Goal: Navigation & Orientation: Find specific page/section

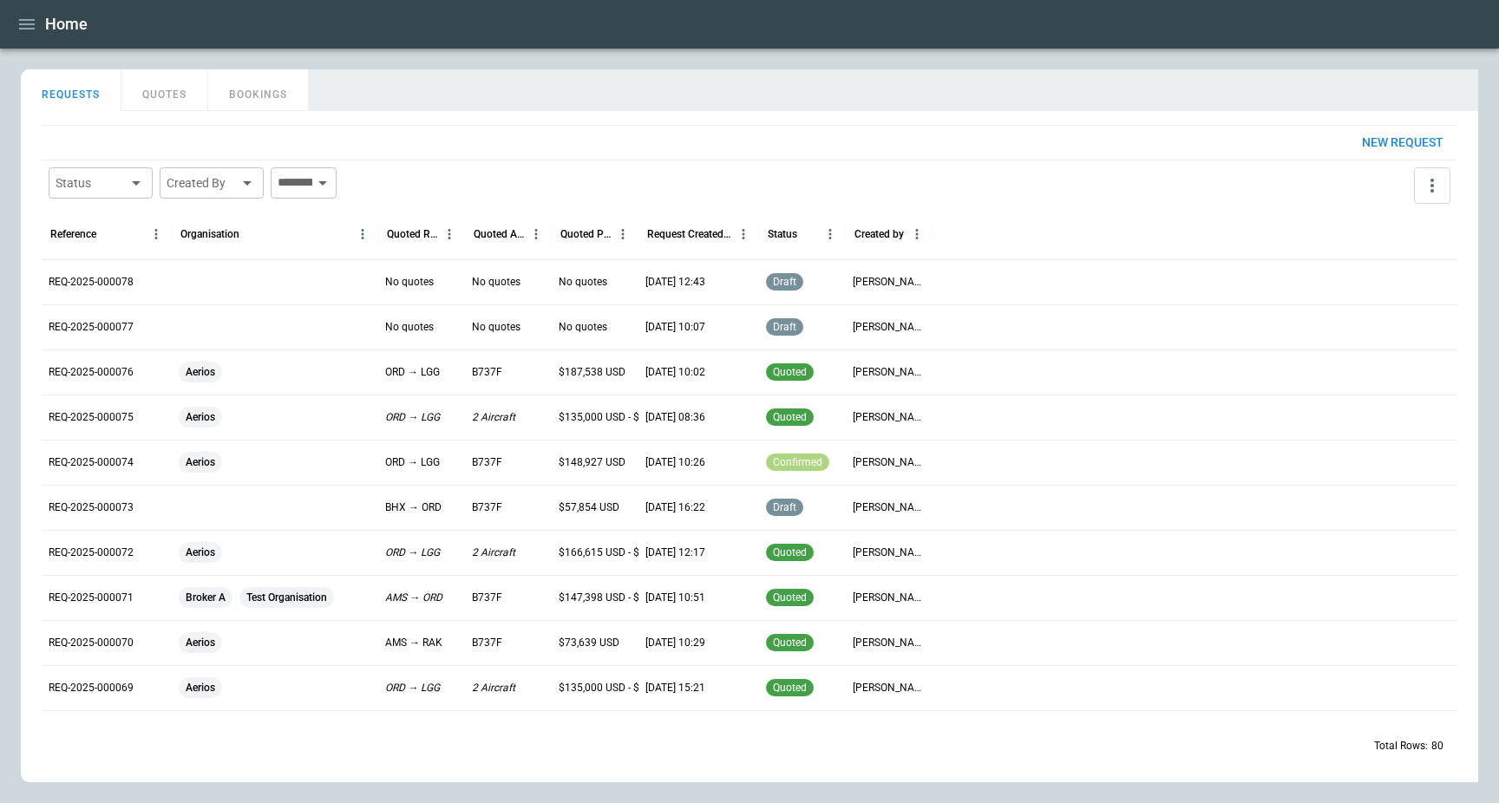
click at [88, 314] on div "REQ-2025-000077" at bounding box center [107, 326] width 130 height 45
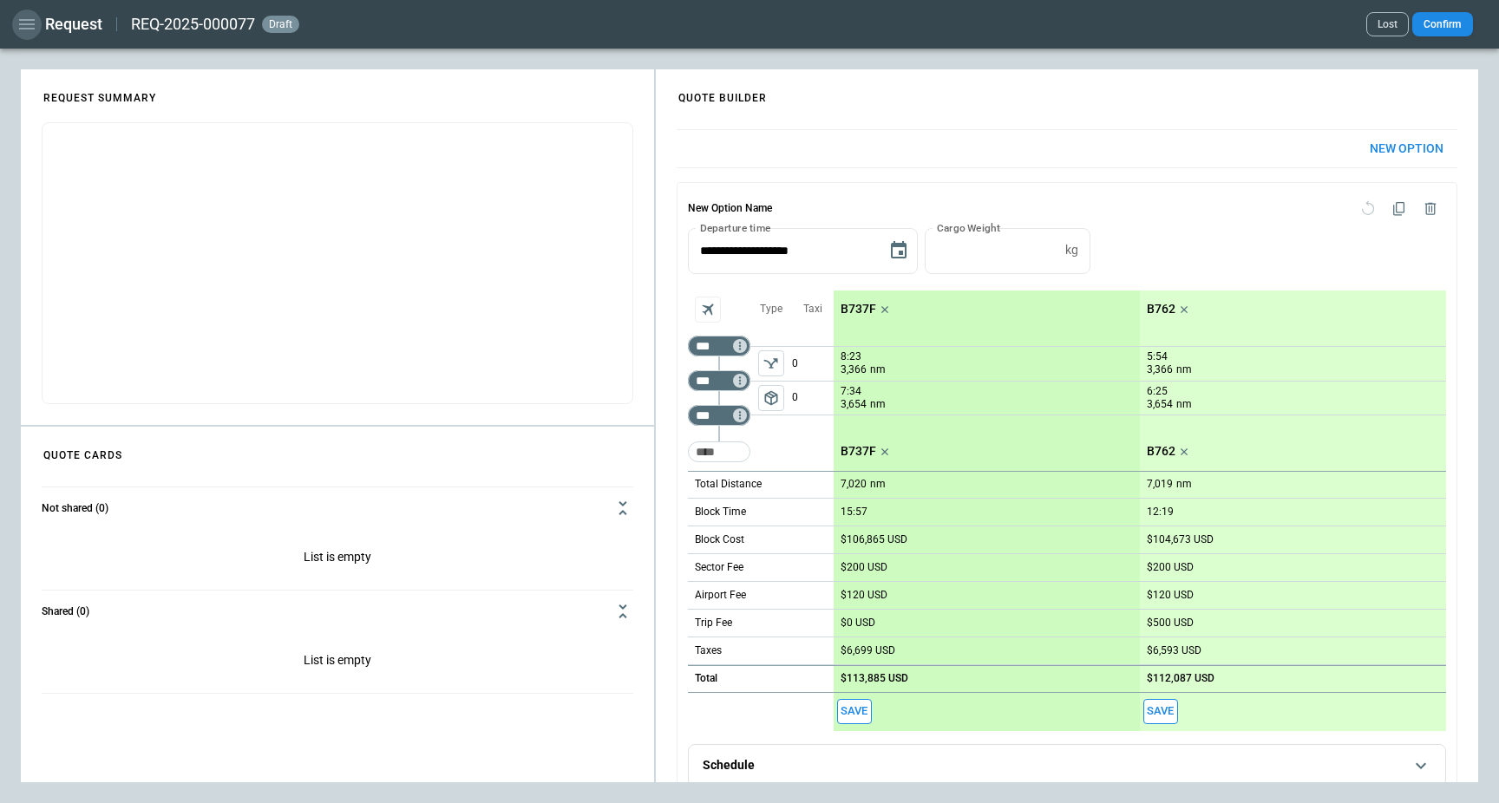
click at [27, 23] on icon "button" at bounding box center [26, 24] width 21 height 21
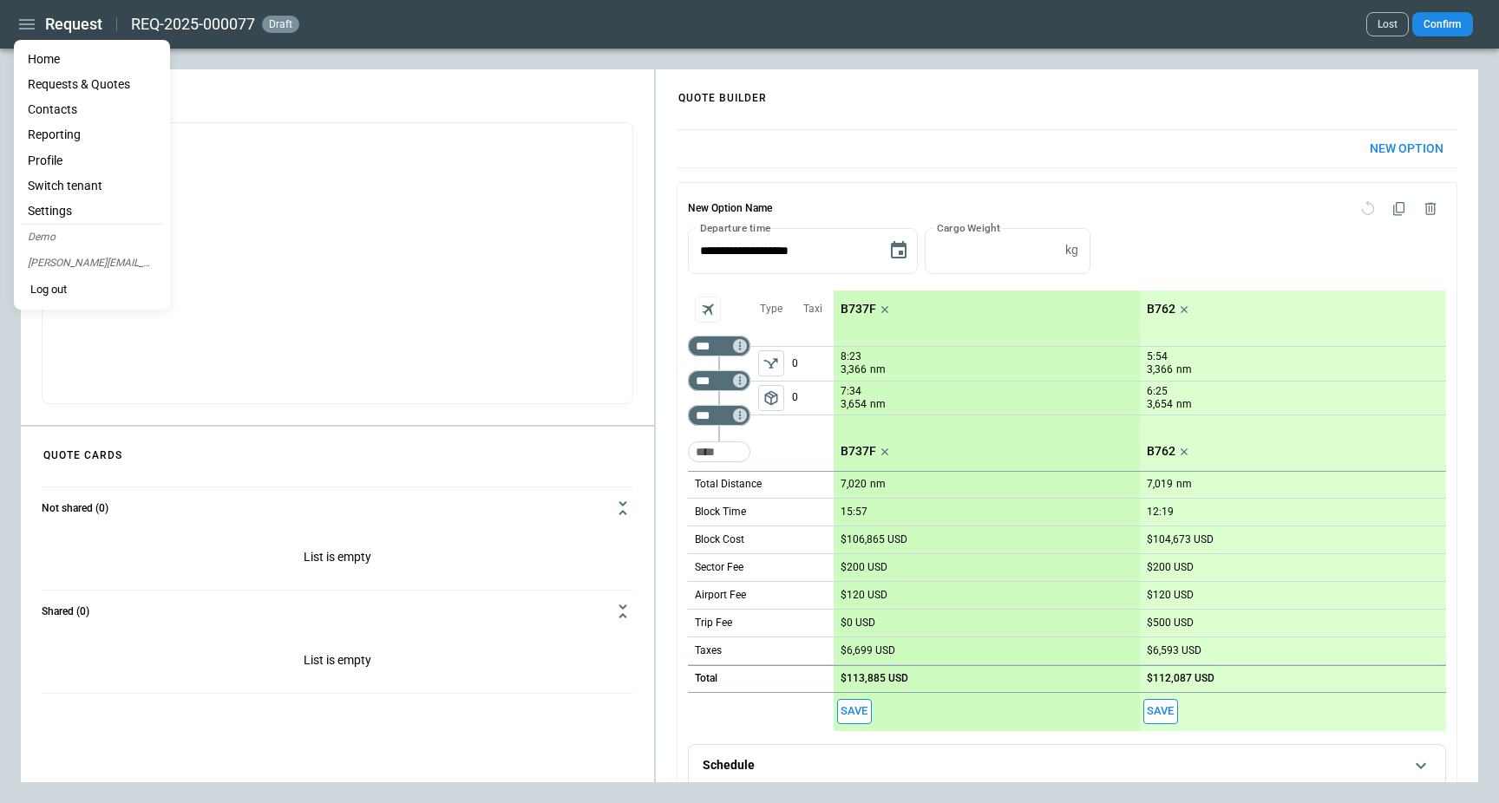
click at [42, 57] on li "Home" at bounding box center [92, 59] width 142 height 25
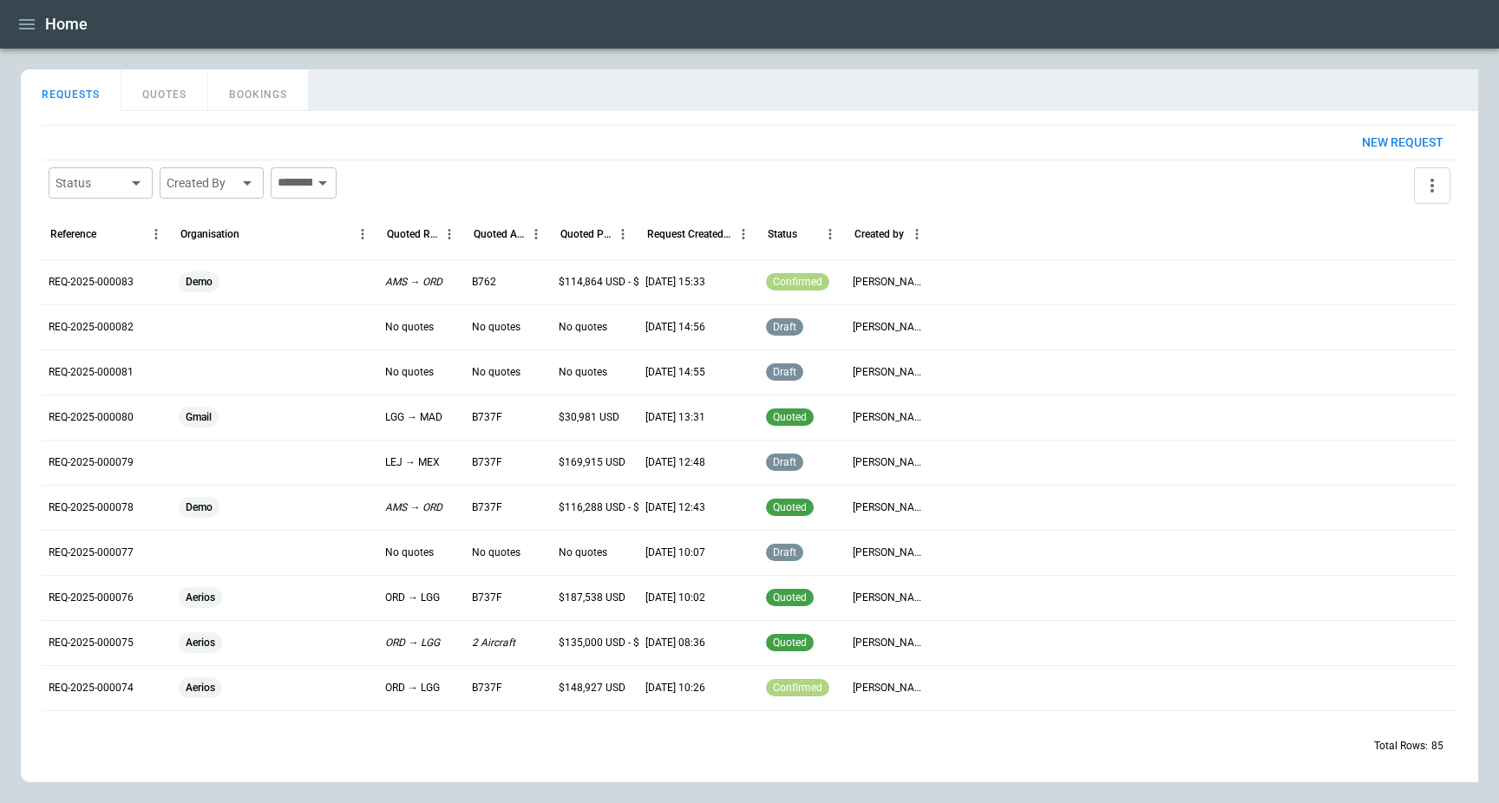
click at [257, 280] on div "Demo" at bounding box center [275, 281] width 193 height 21
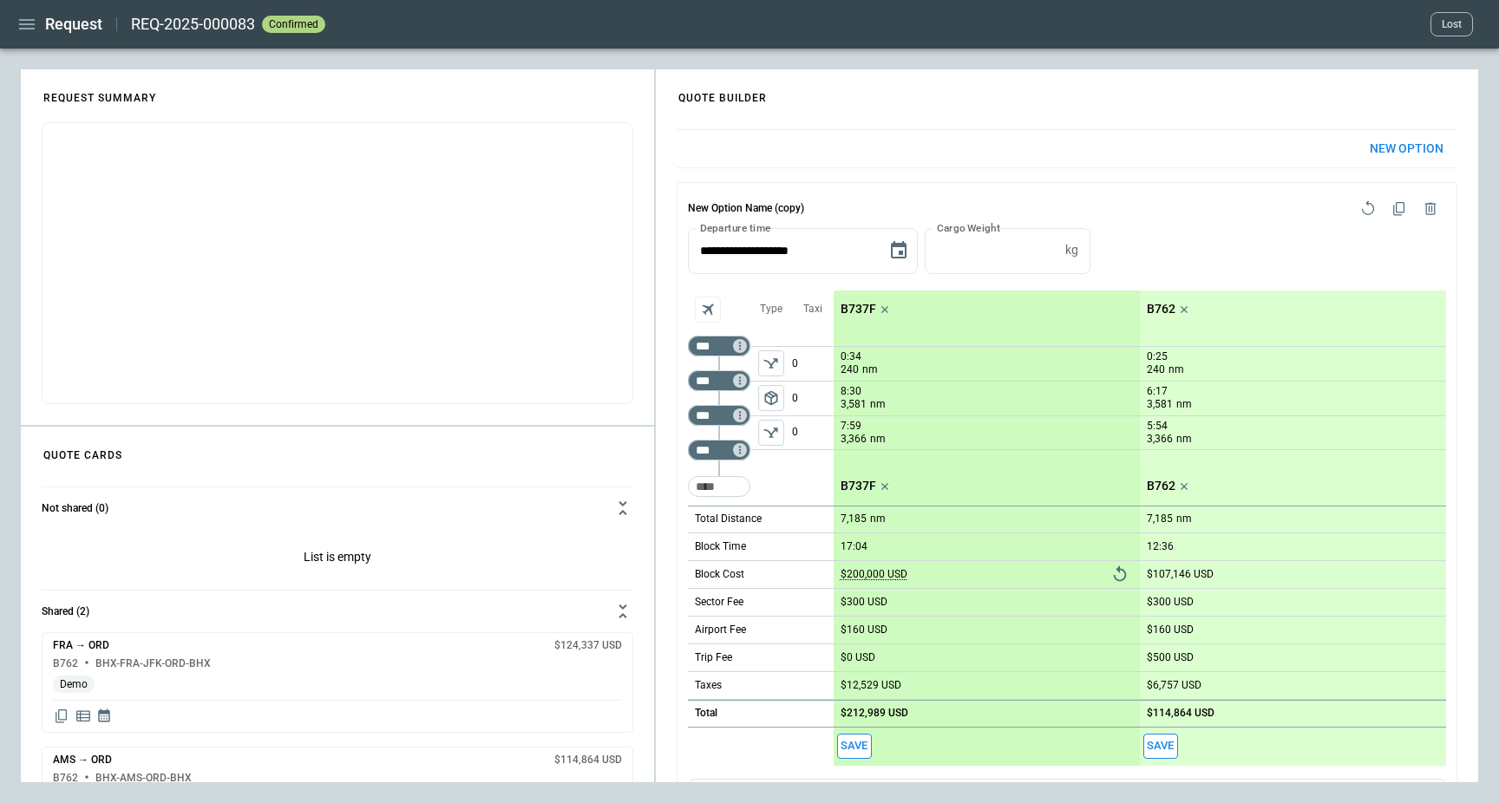
scroll to position [737, 0]
